Goal: Information Seeking & Learning: Learn about a topic

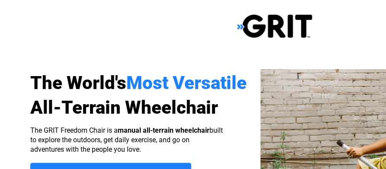
select select "US"
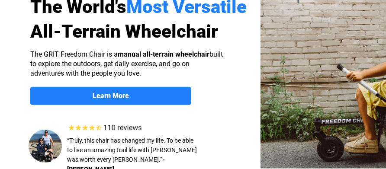
scroll to position [101, 0]
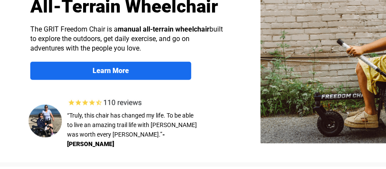
click at [122, 68] on strong "Learn More" at bounding box center [111, 71] width 36 height 8
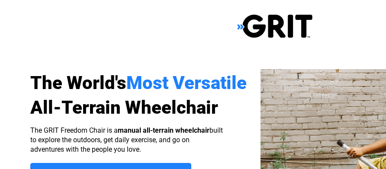
scroll to position [671, 146]
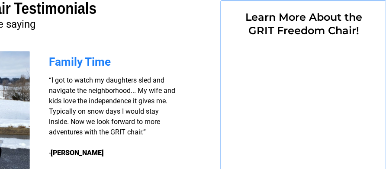
select select "US"
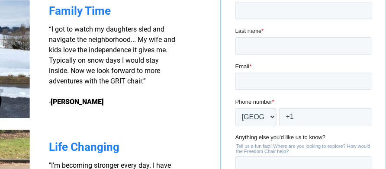
scroll to position [747, 146]
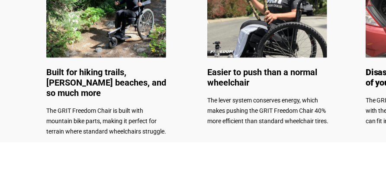
scroll to position [417, 13]
